Goal: Find specific page/section

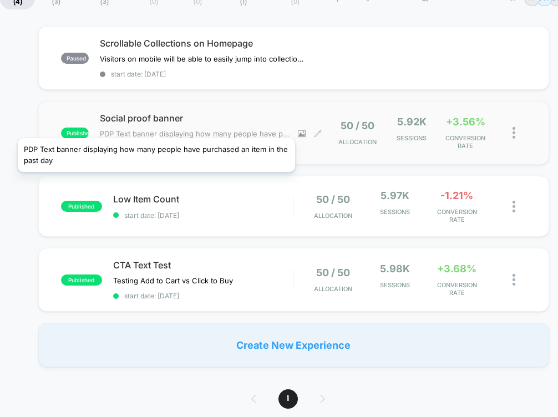
scroll to position [104, 0]
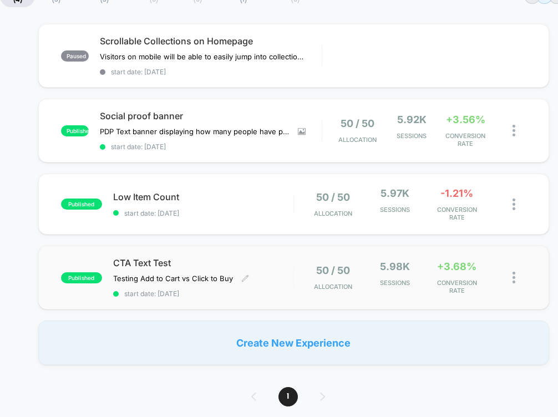
click at [248, 257] on span "CTA Text Test" at bounding box center [203, 262] width 180 height 11
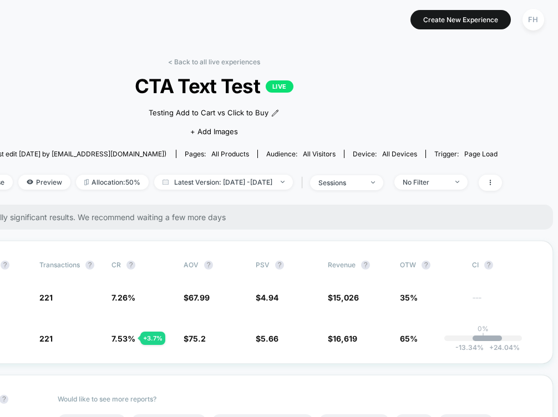
scroll to position [0, 142]
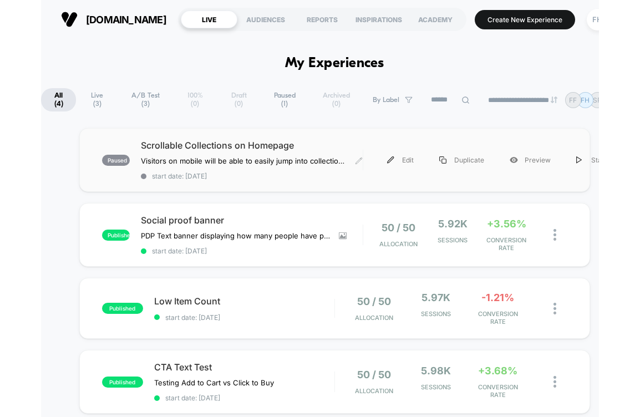
scroll to position [5, 0]
